Goal: Check status

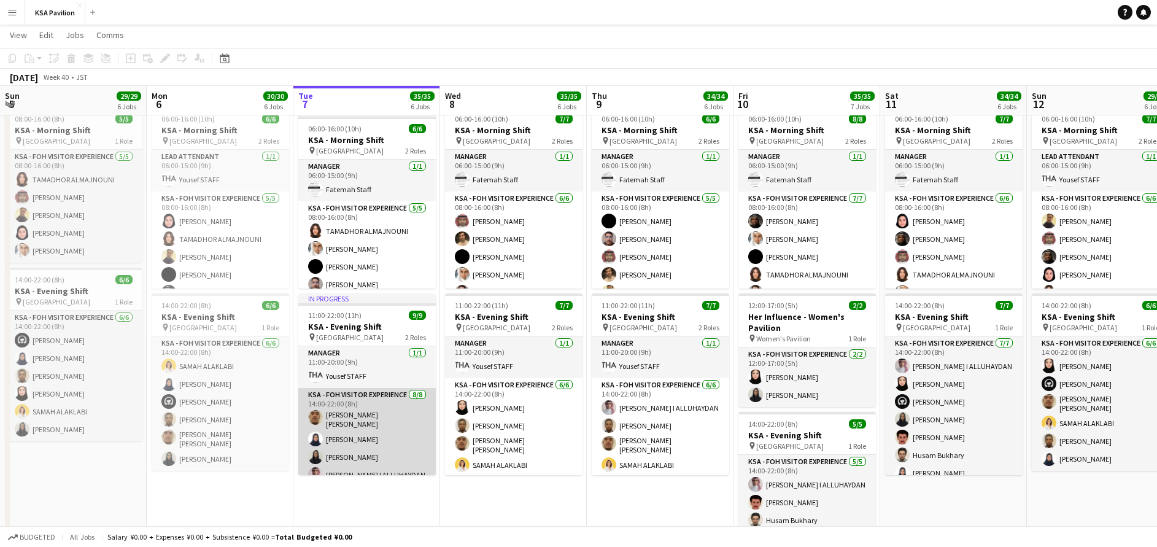
scroll to position [83, 0]
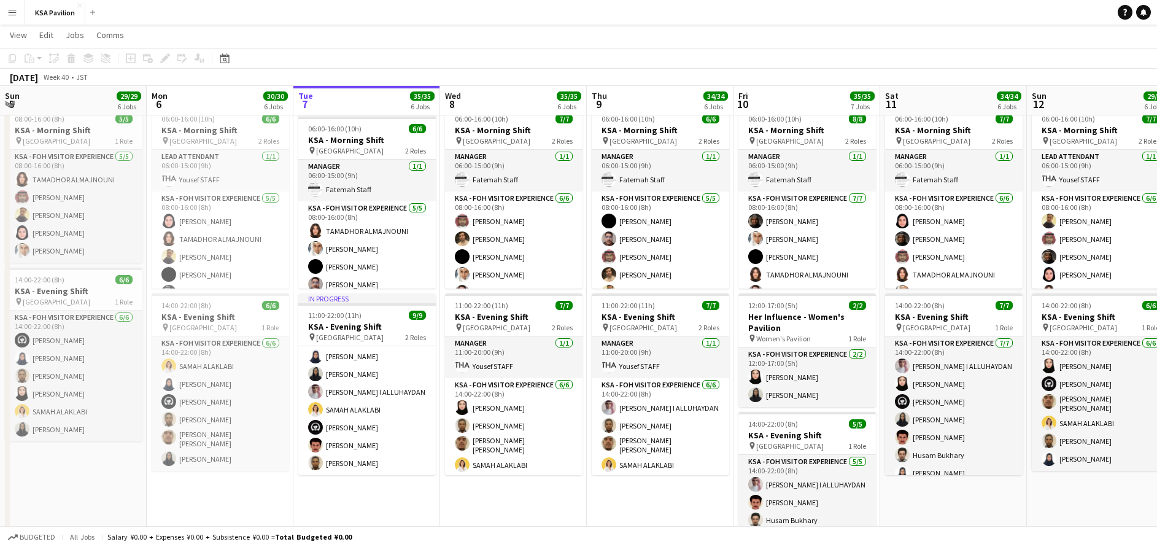
click at [12, 18] on button "Menu" at bounding box center [12, 12] width 25 height 25
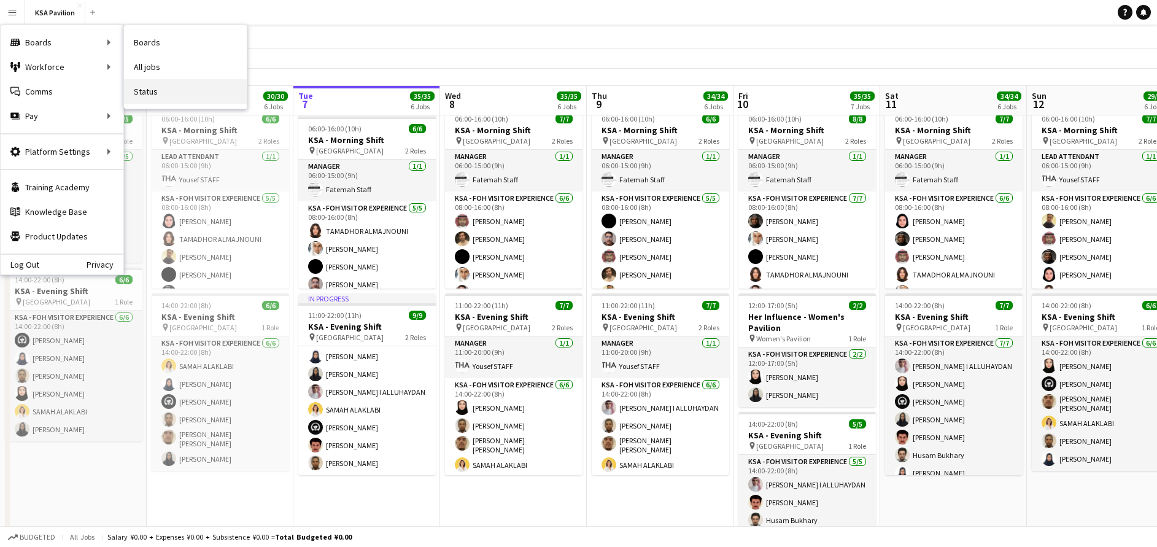
click at [161, 92] on link "Status" at bounding box center [185, 91] width 123 height 25
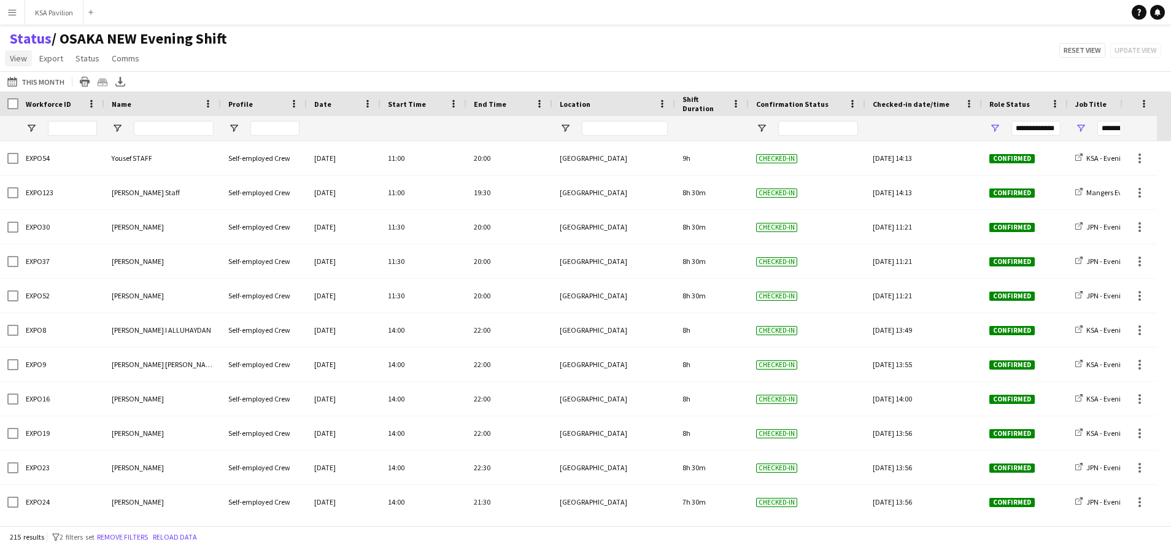
click at [12, 54] on span "View" at bounding box center [18, 58] width 17 height 11
click at [267, 77] on div "[DATE] This Month [DATE] This Week This Month [DATE] Last Week Last Month [DATE…" at bounding box center [585, 81] width 1171 height 20
click at [31, 80] on button "[DATE] This Month" at bounding box center [36, 81] width 62 height 15
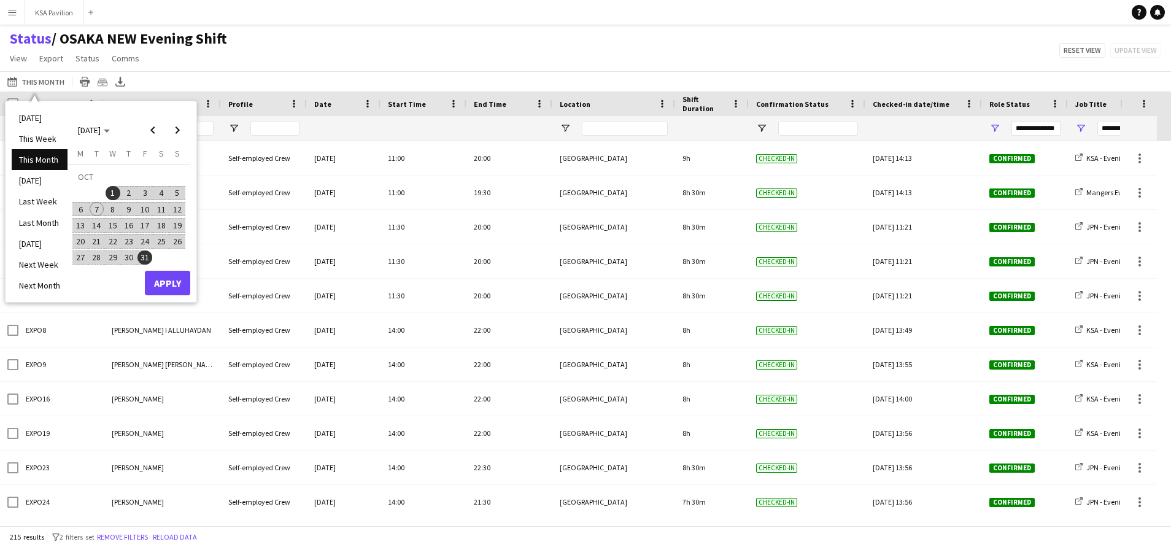
click at [98, 207] on span "7" at bounding box center [97, 209] width 15 height 15
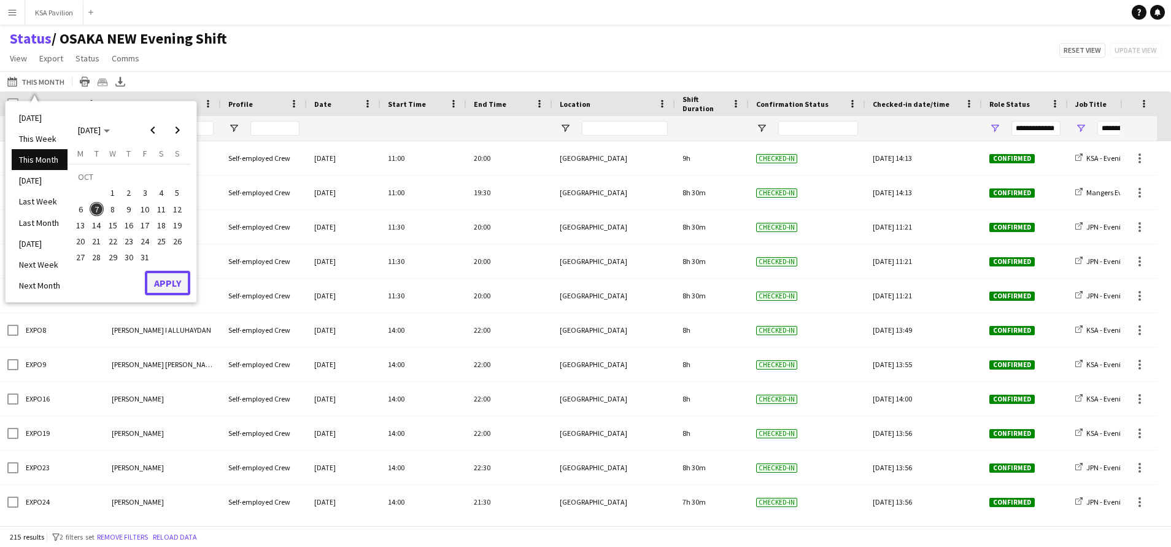
click at [152, 277] on button "Apply" at bounding box center [167, 283] width 45 height 25
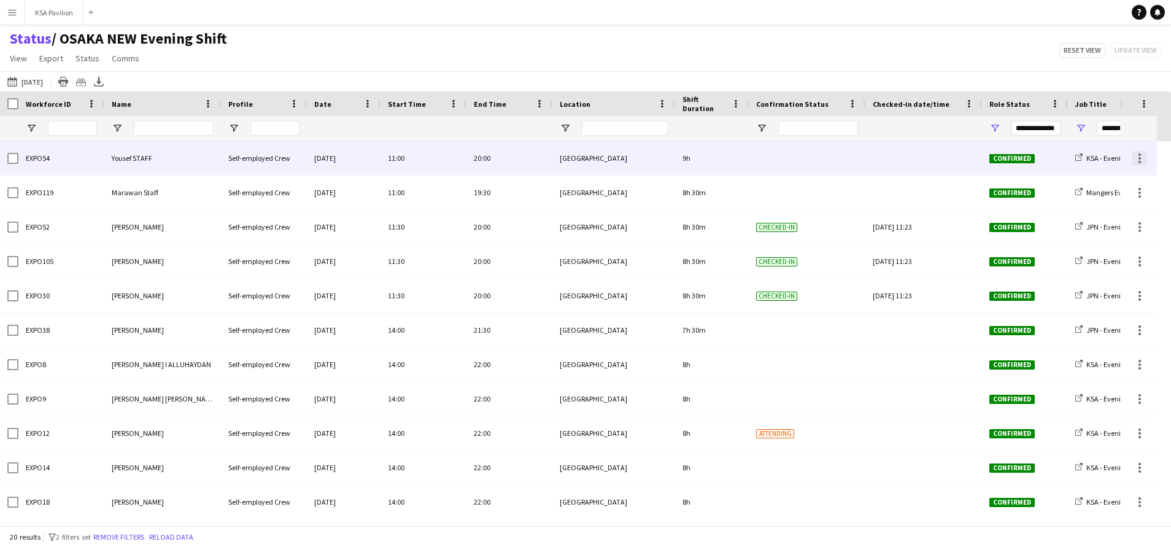
click at [1143, 157] on div at bounding box center [1139, 158] width 15 height 15
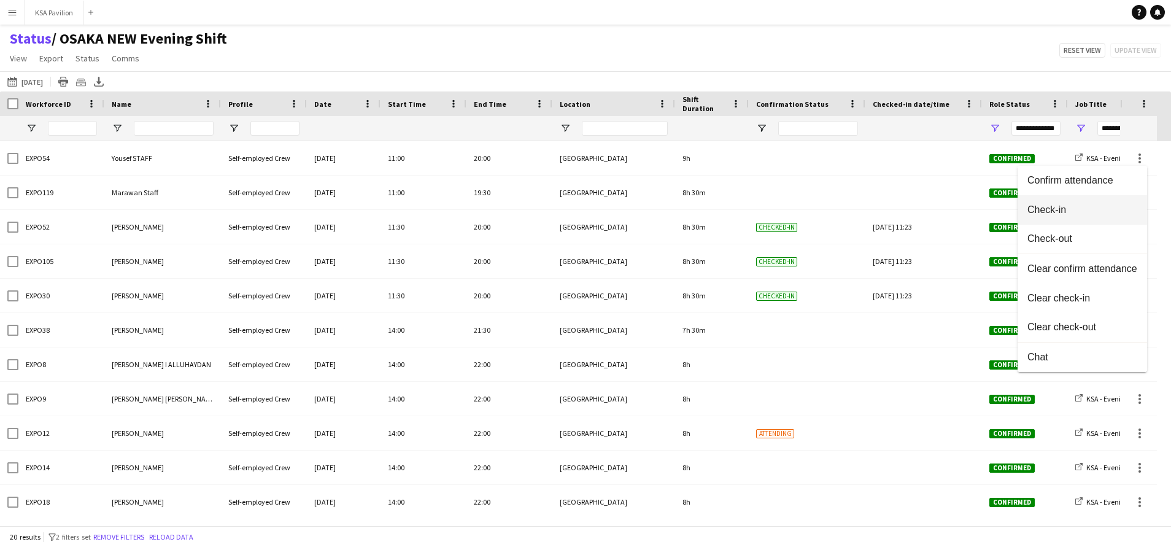
click at [1121, 204] on span "Check-in" at bounding box center [1082, 209] width 110 height 11
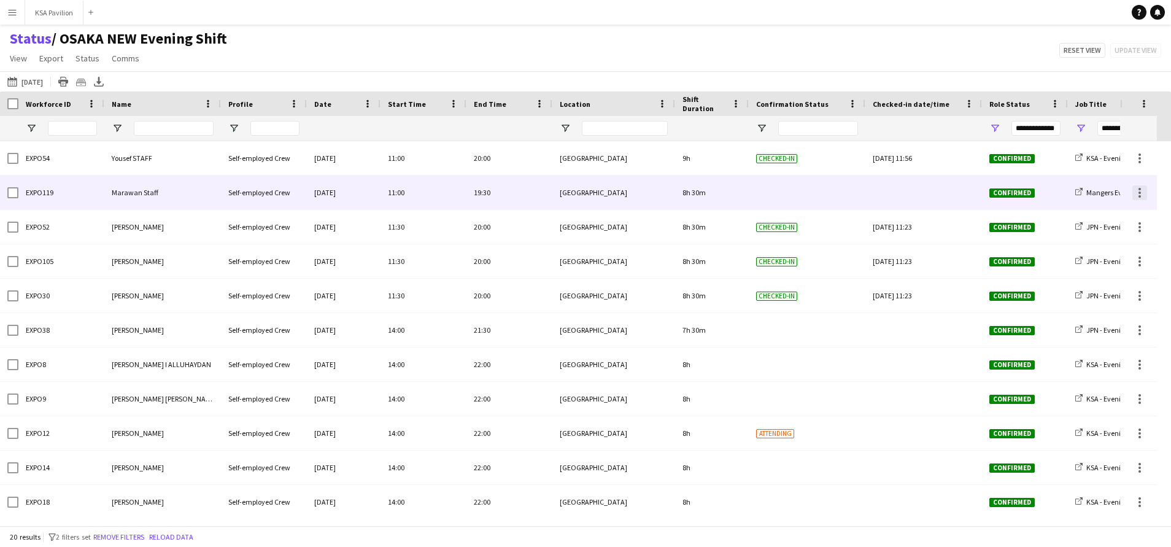
click at [1139, 192] on div at bounding box center [1140, 193] width 2 height 2
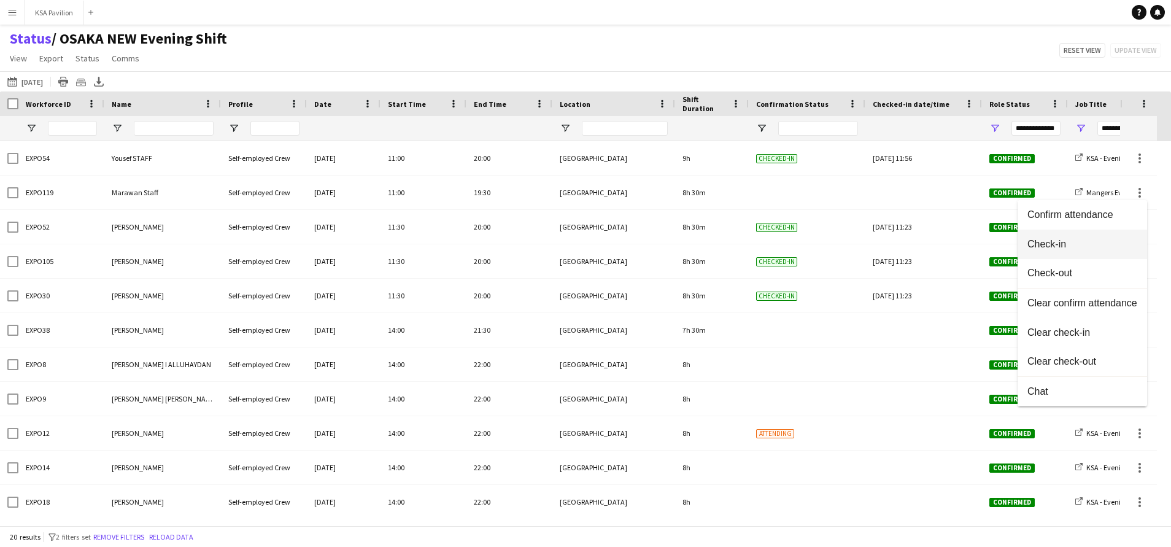
click at [1113, 244] on span "Check-in" at bounding box center [1082, 244] width 110 height 11
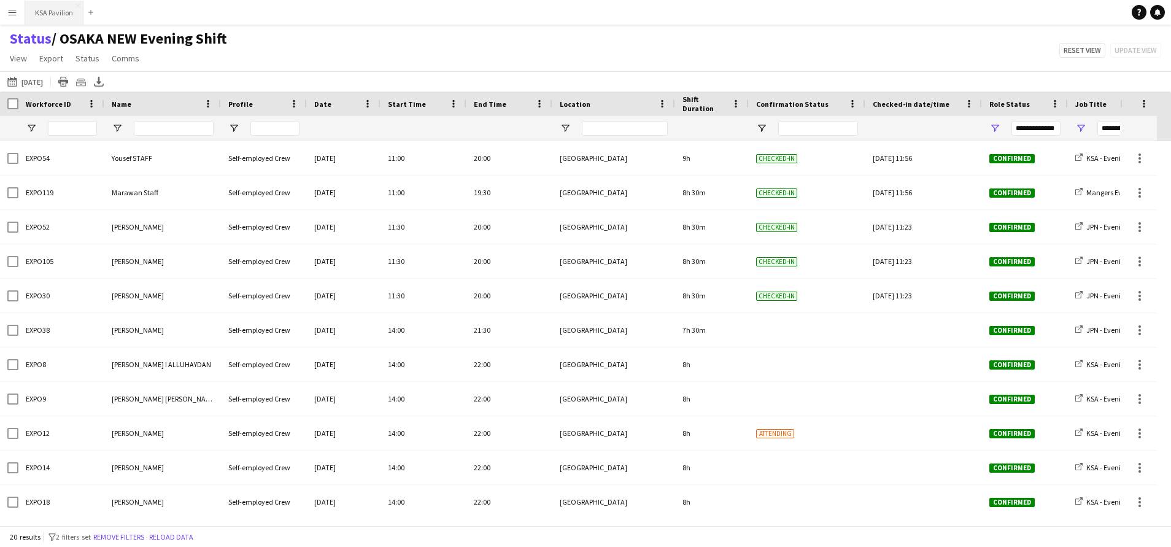
click at [49, 13] on button "KSA Pavilion Close" at bounding box center [54, 13] width 58 height 24
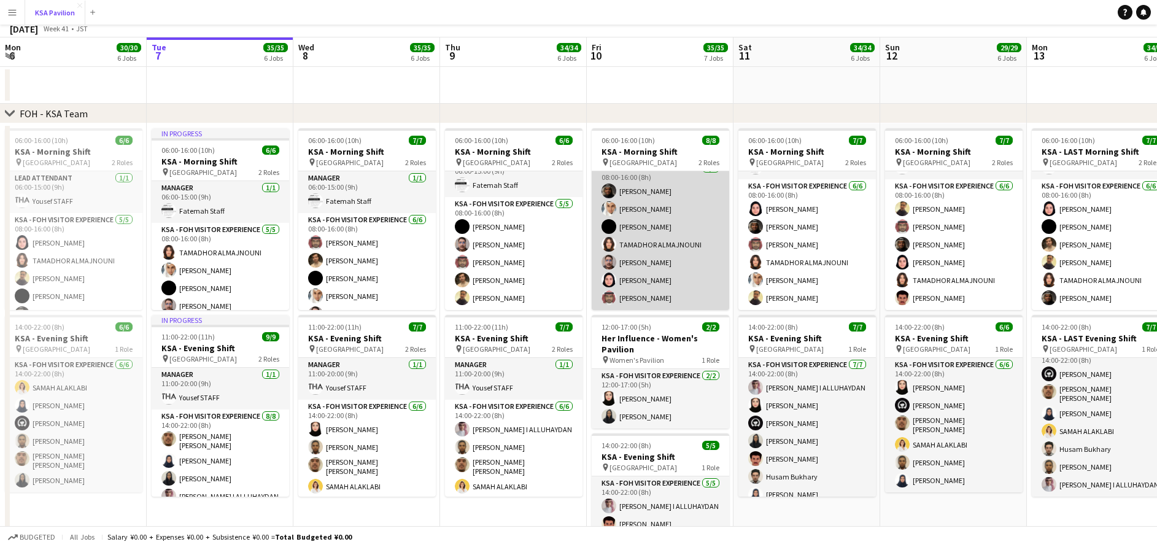
scroll to position [99, 0]
